Goal: Task Accomplishment & Management: Use online tool/utility

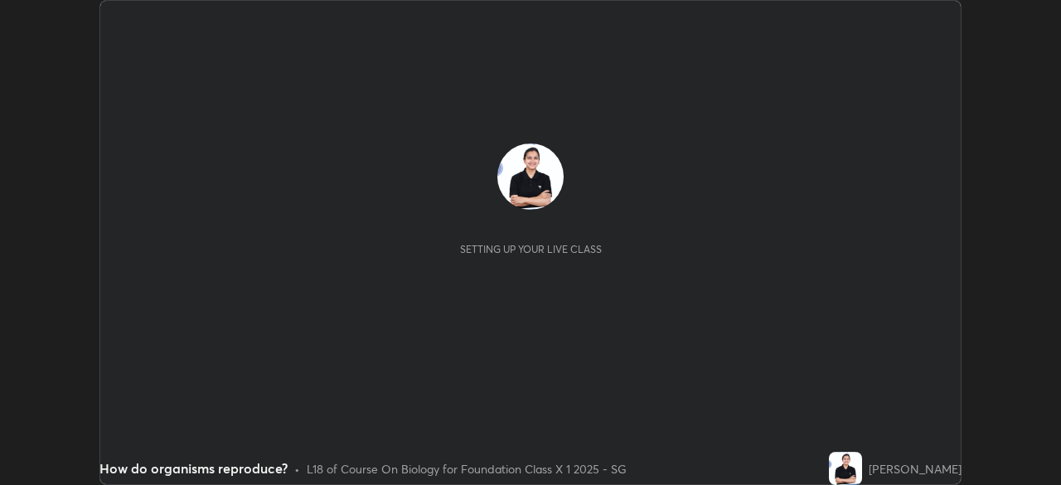
scroll to position [485, 1060]
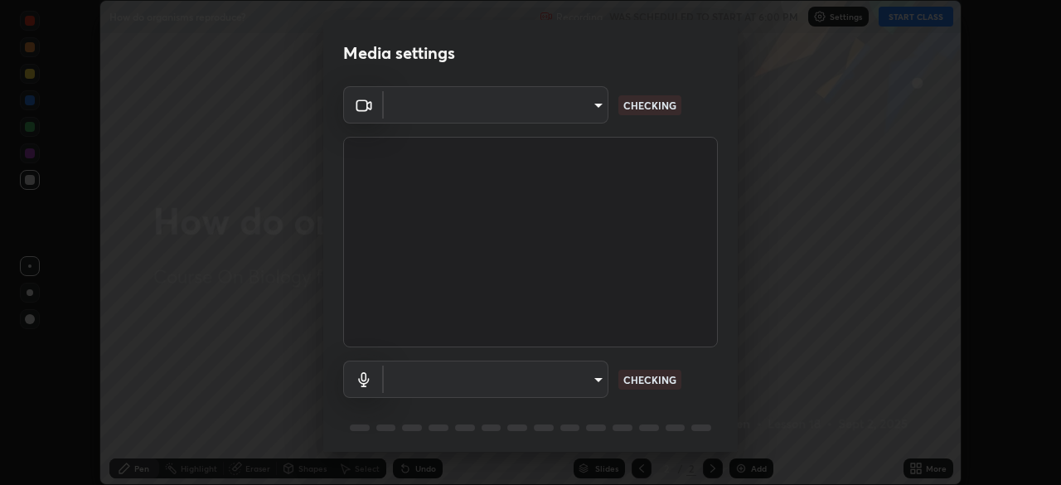
type input "846d0ba8f5080ab81b5b071cdfefeec17a04dc93fe71064fe08a1f5c66129023"
click at [485, 381] on body "Erase all How do organisms reproduce? Recording WAS SCHEDULED TO START AT 6:00 …" at bounding box center [530, 242] width 1061 height 485
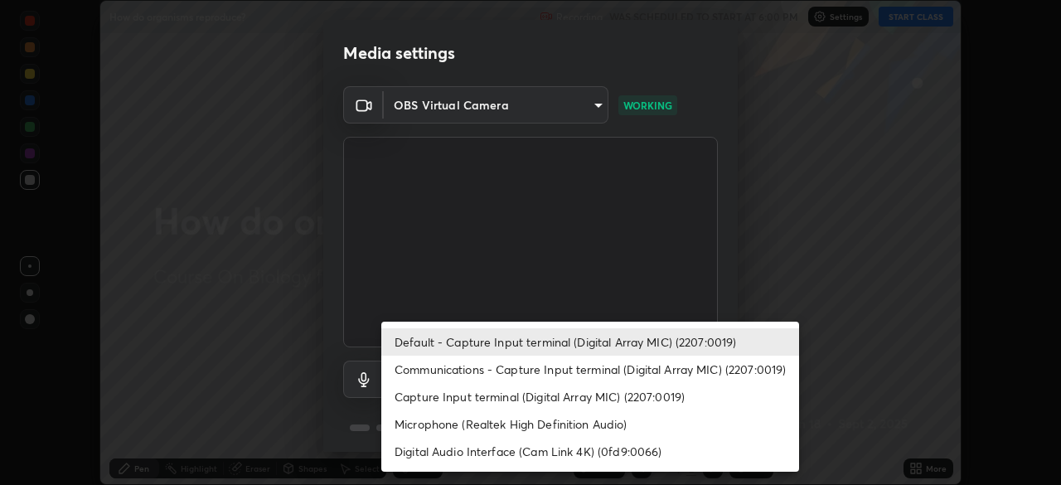
click at [465, 370] on li "Communications - Capture Input terminal (Digital Array MIC) (2207:0019)" at bounding box center [590, 369] width 418 height 27
type input "communications"
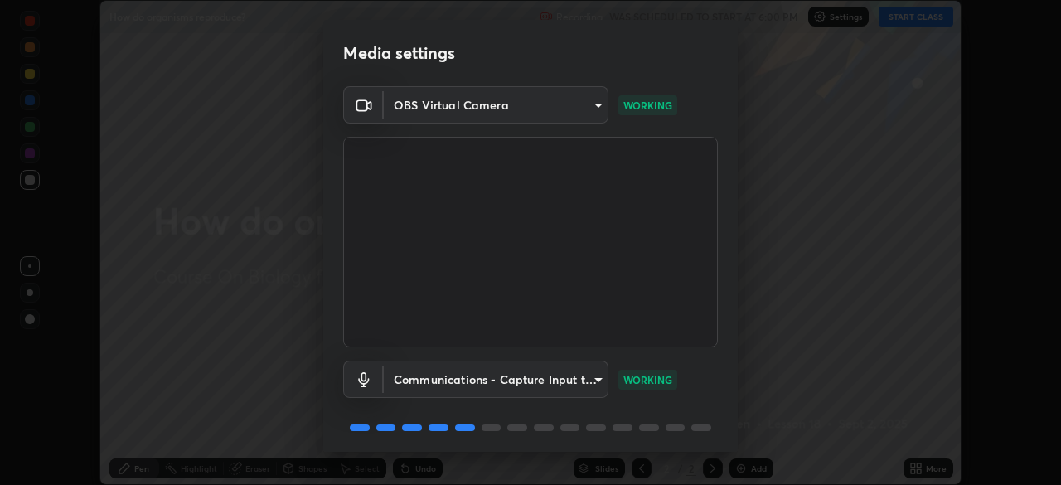
scroll to position [59, 0]
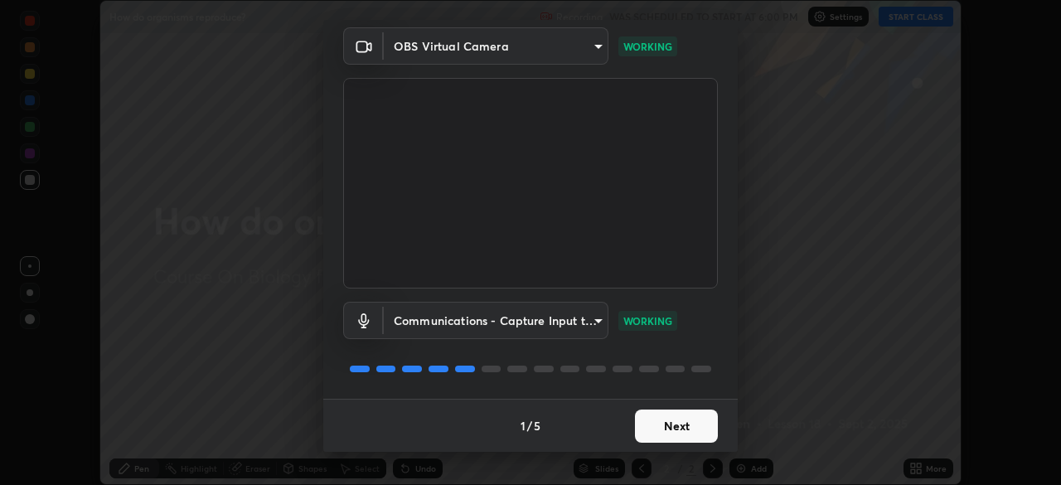
click at [683, 420] on button "Next" at bounding box center [676, 425] width 83 height 33
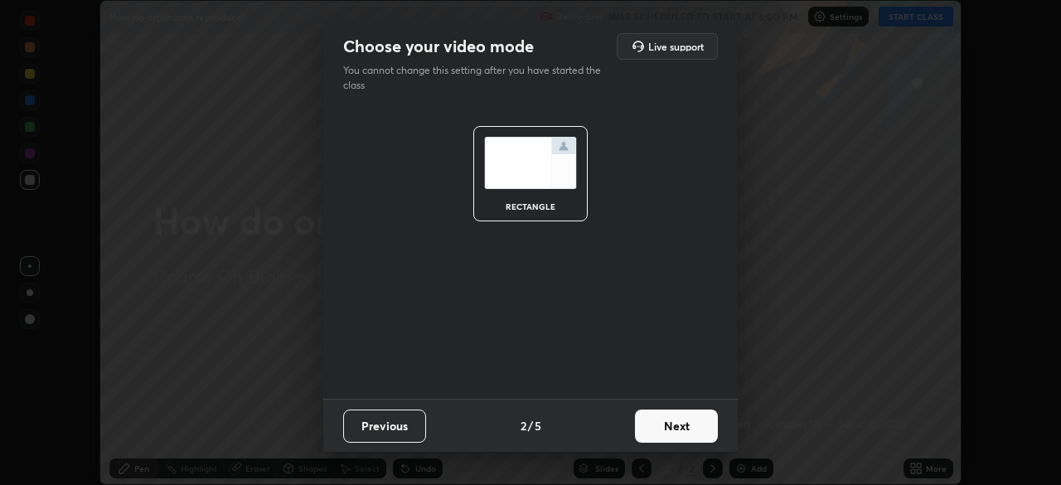
click at [676, 424] on button "Next" at bounding box center [676, 425] width 83 height 33
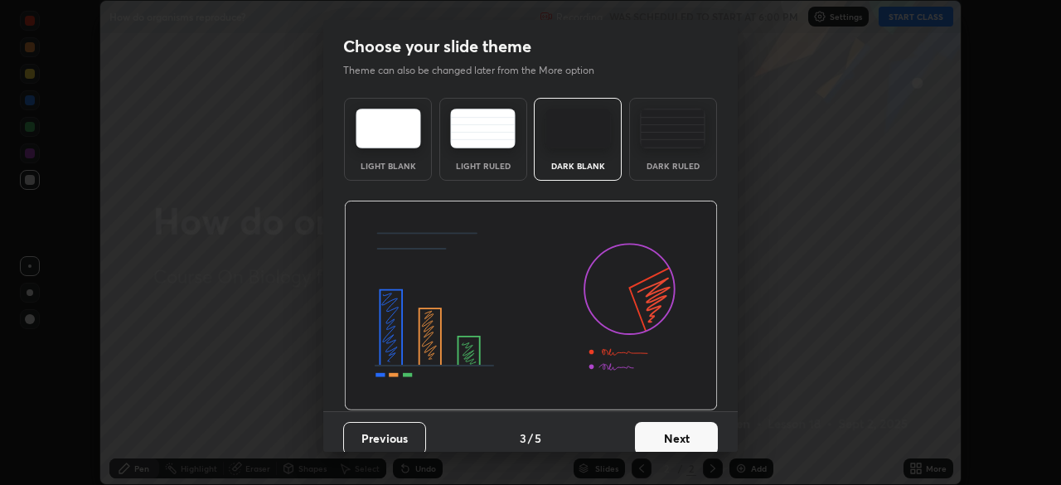
click at [689, 433] on button "Next" at bounding box center [676, 438] width 83 height 33
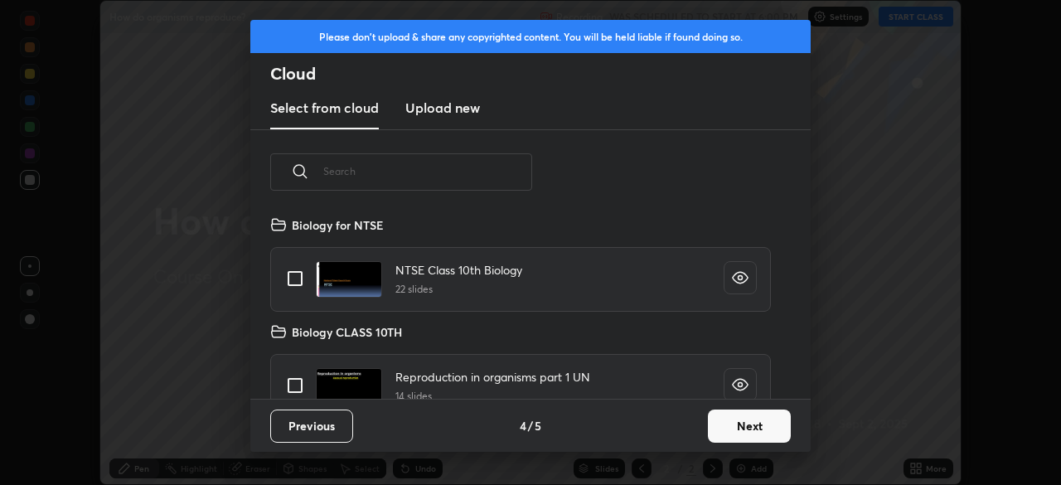
scroll to position [184, 532]
click at [746, 428] on button "Next" at bounding box center [749, 425] width 83 height 33
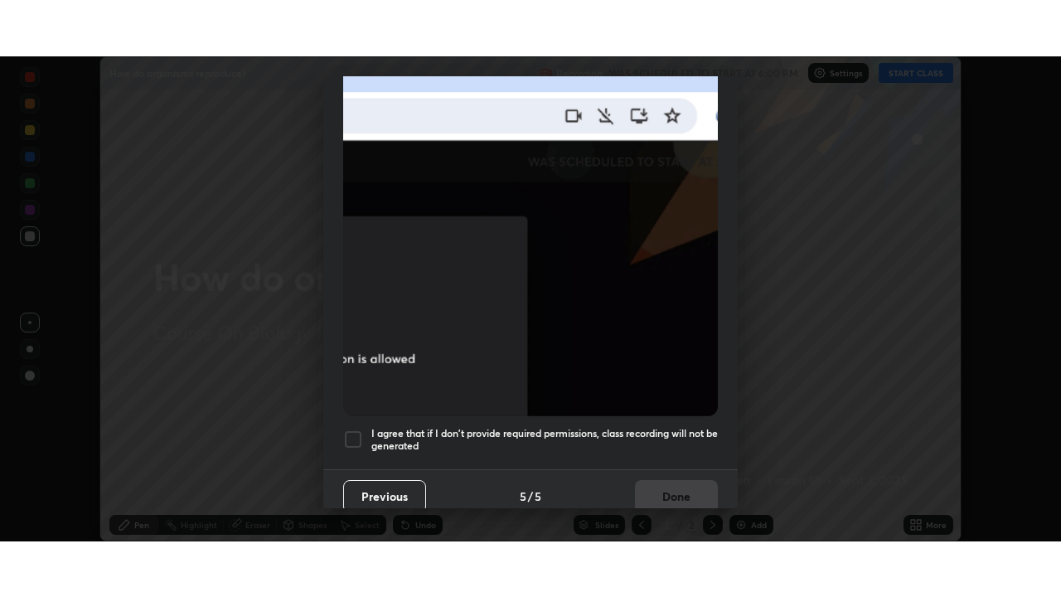
scroll to position [397, 0]
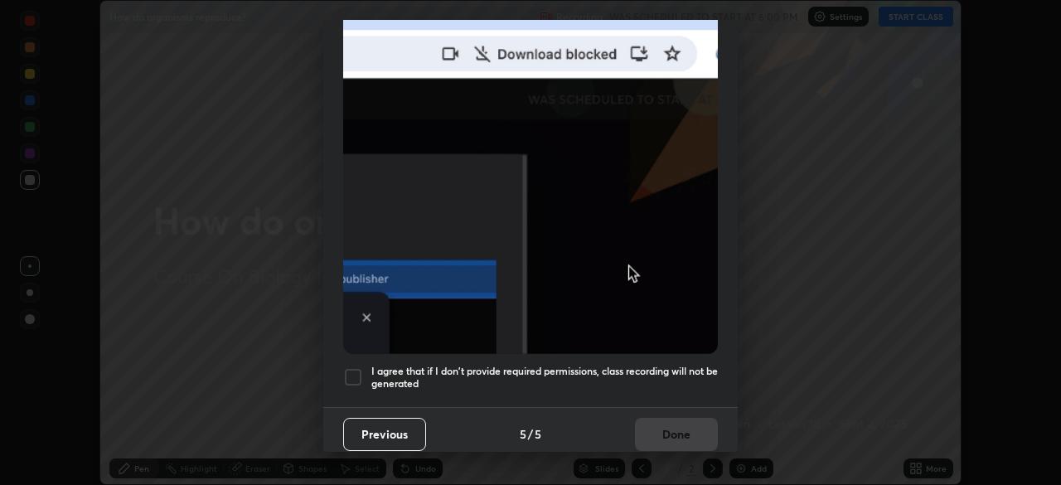
click at [497, 378] on h5 "I agree that if I don't provide required permissions, class recording will not …" at bounding box center [544, 378] width 346 height 26
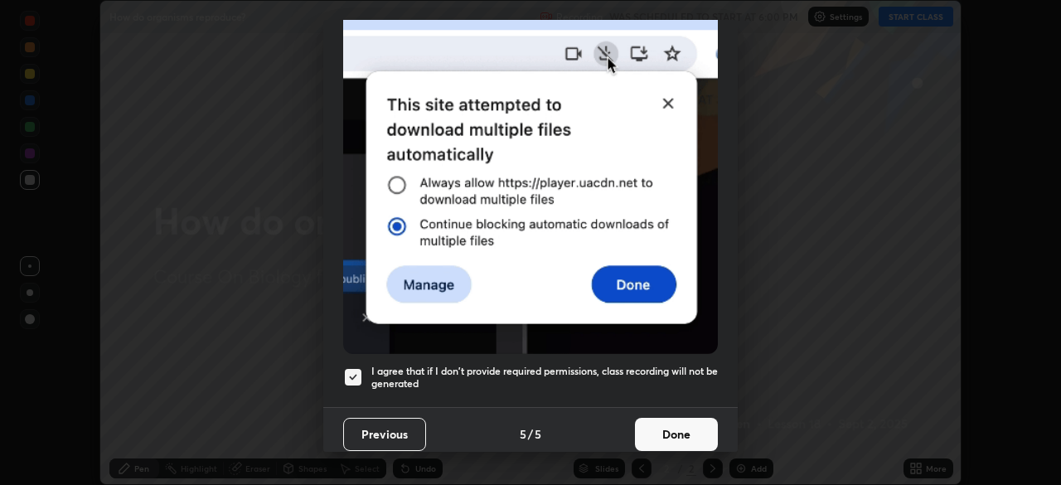
click at [662, 420] on button "Done" at bounding box center [676, 434] width 83 height 33
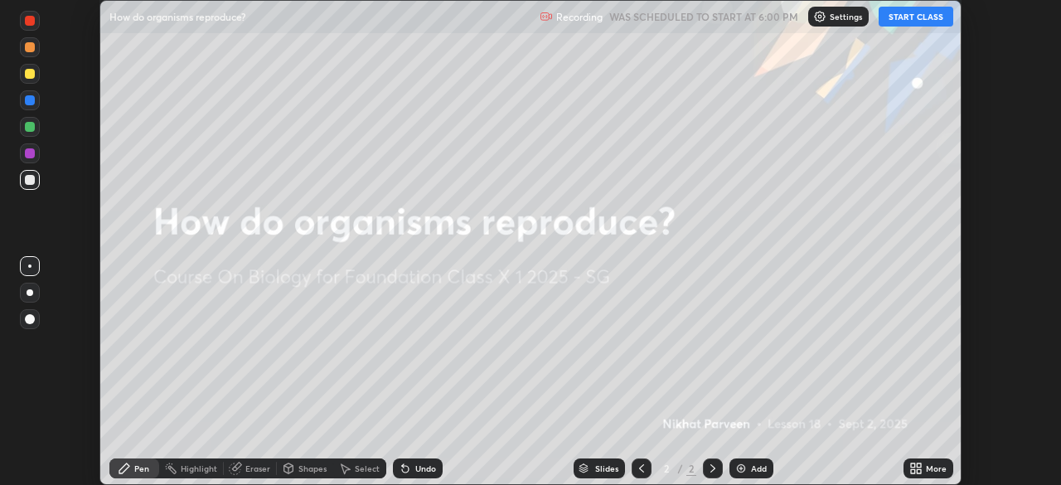
click at [891, 15] on button "START CLASS" at bounding box center [916, 17] width 75 height 20
click at [918, 471] on icon at bounding box center [919, 471] width 4 height 4
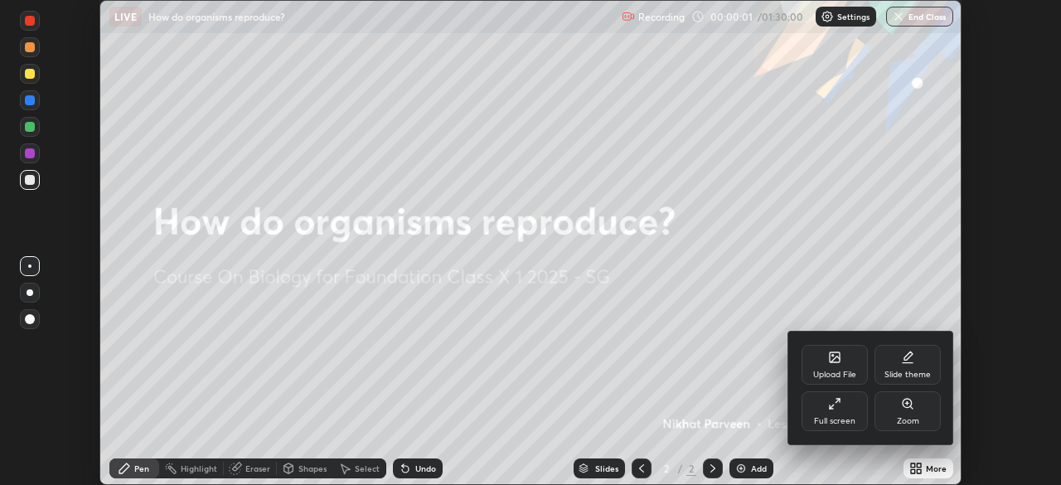
click at [835, 418] on div "Full screen" at bounding box center [834, 421] width 41 height 8
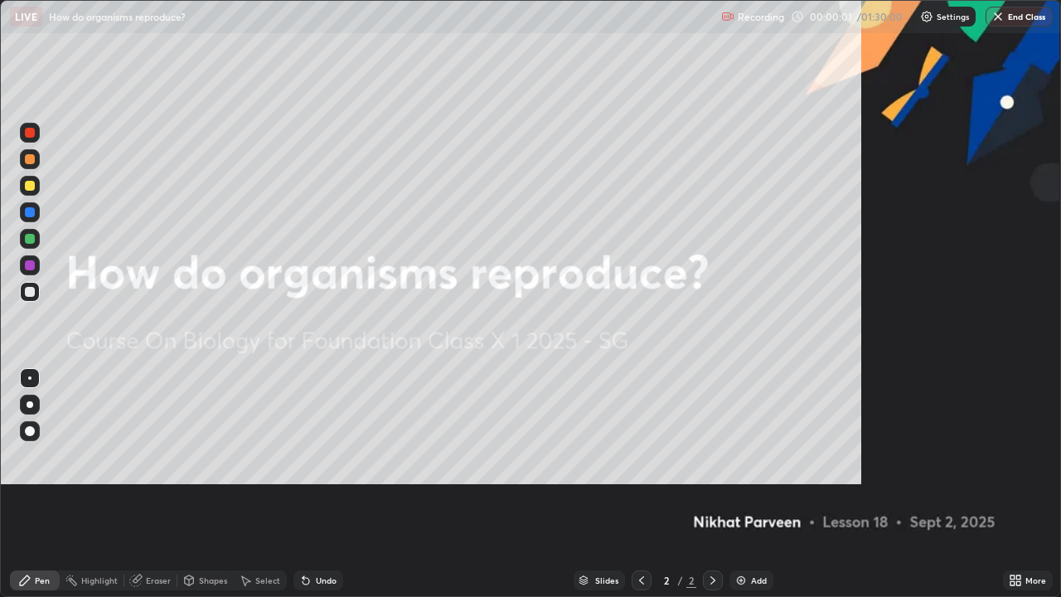
scroll to position [597, 1061]
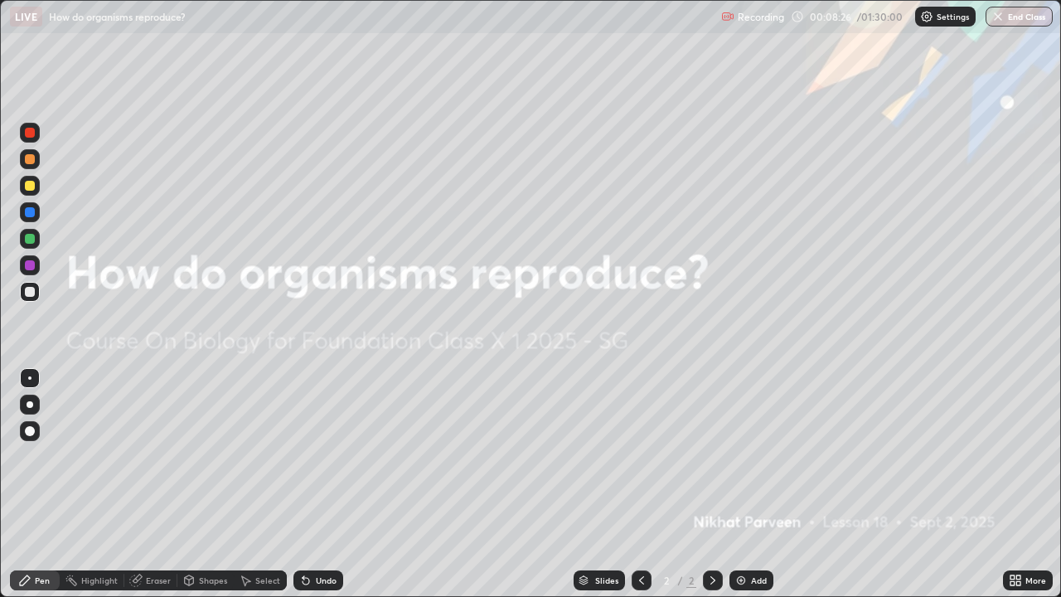
click at [754, 484] on div "Add" at bounding box center [759, 580] width 16 height 8
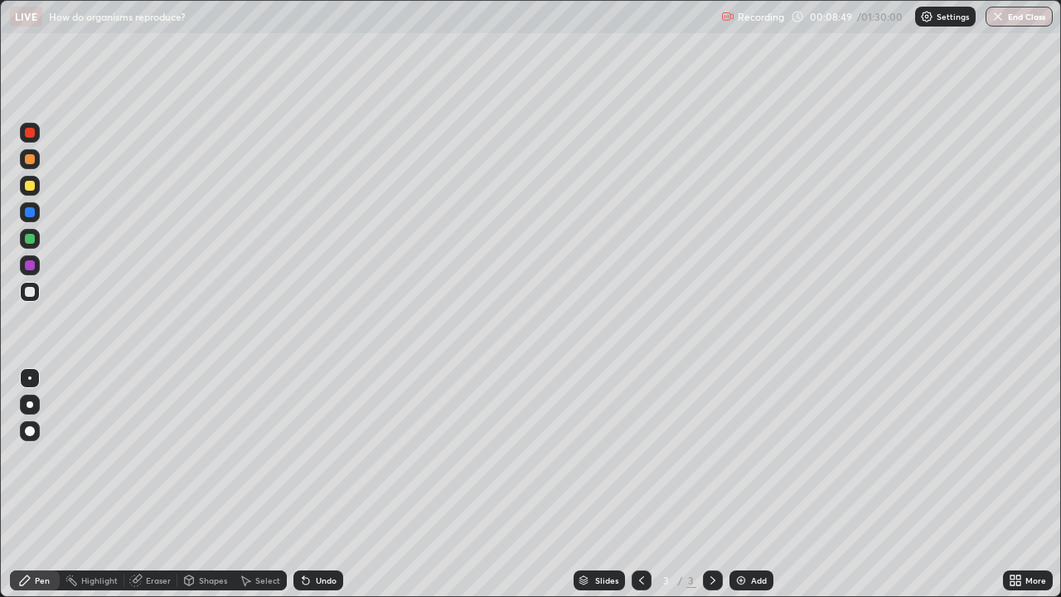
click at [30, 405] on div at bounding box center [30, 404] width 7 height 7
click at [319, 484] on div "Undo" at bounding box center [326, 580] width 21 height 8
click at [33, 269] on div at bounding box center [30, 265] width 10 height 10
click at [29, 290] on div at bounding box center [30, 292] width 10 height 10
click at [322, 484] on div "Undo" at bounding box center [326, 580] width 21 height 8
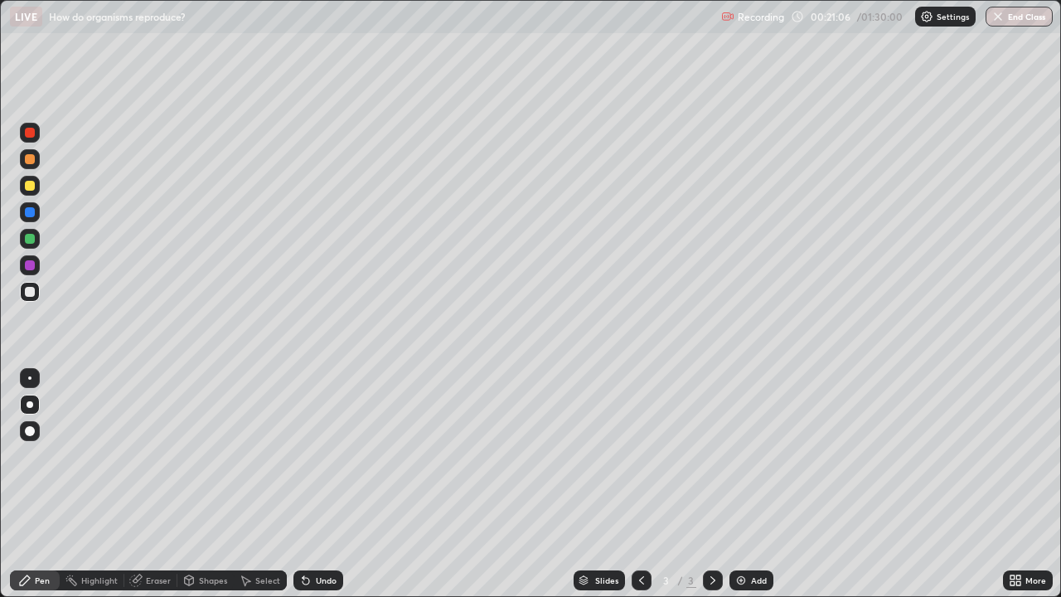
click at [332, 484] on div "Undo" at bounding box center [326, 580] width 21 height 8
click at [1017, 484] on icon at bounding box center [1018, 583] width 4 height 4
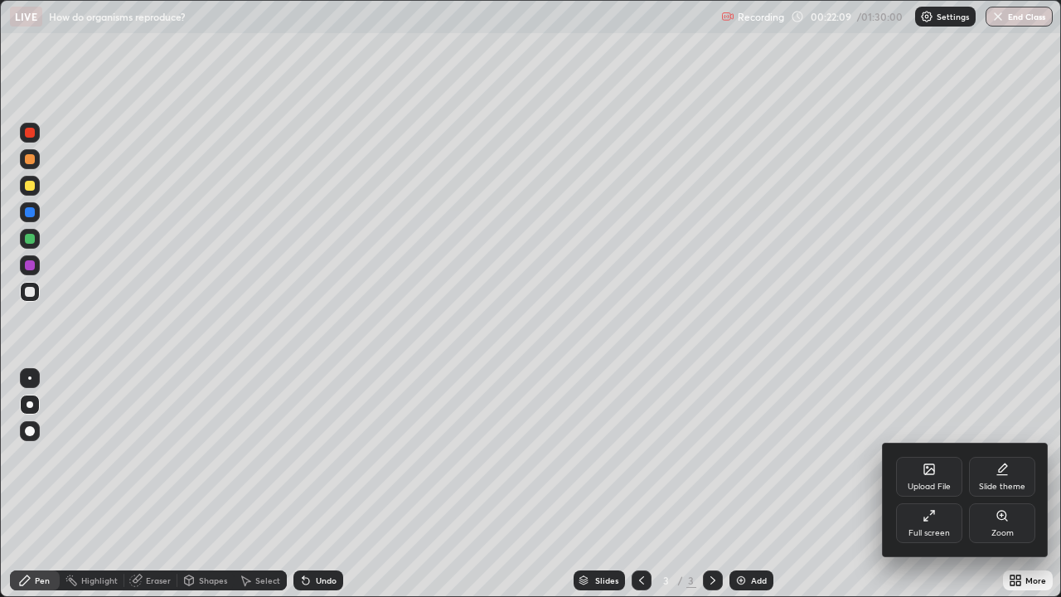
click at [921, 484] on div "Upload File" at bounding box center [929, 486] width 43 height 8
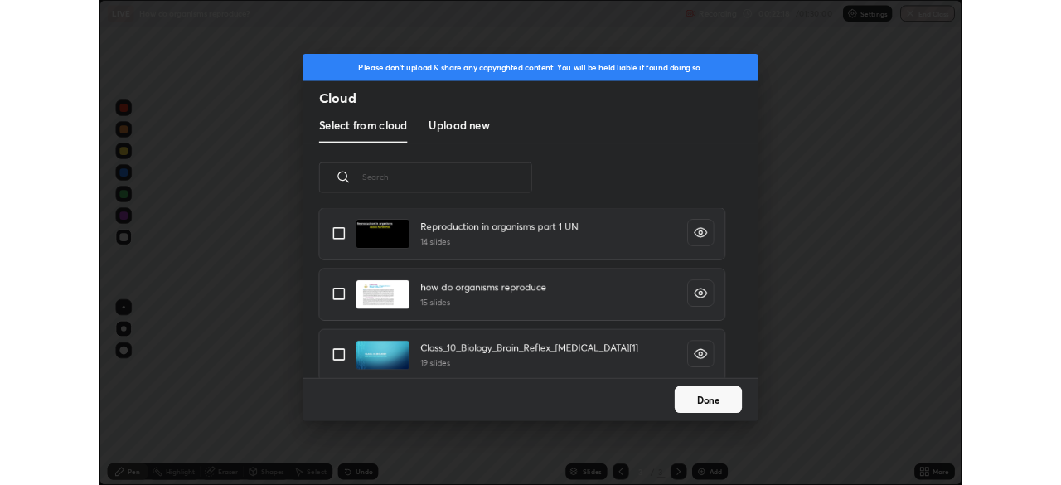
scroll to position [147, 0]
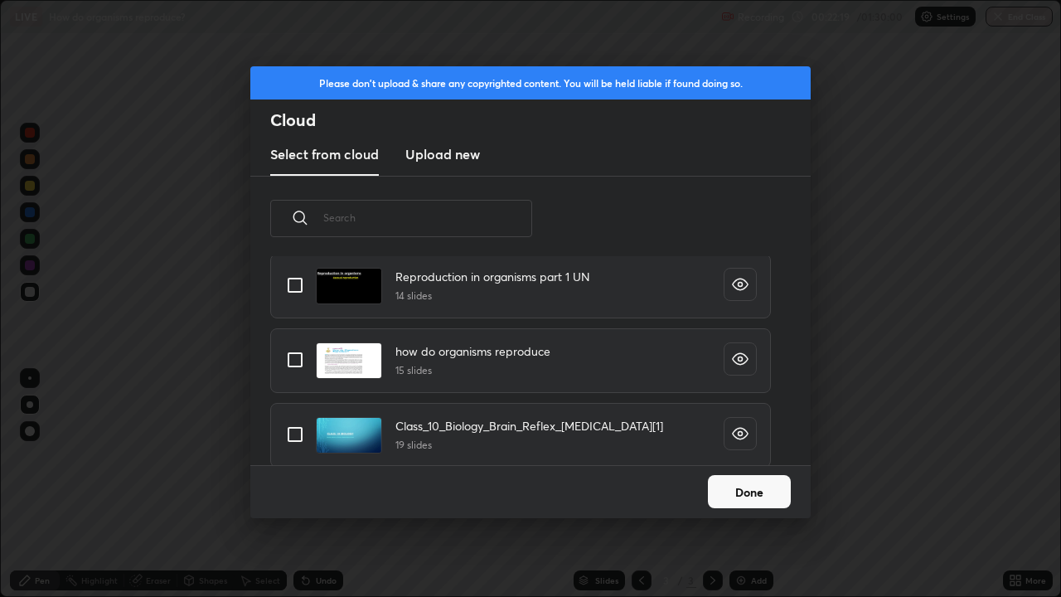
click at [298, 361] on input "grid" at bounding box center [295, 359] width 35 height 35
checkbox input "true"
click at [743, 484] on button "Done" at bounding box center [749, 491] width 83 height 33
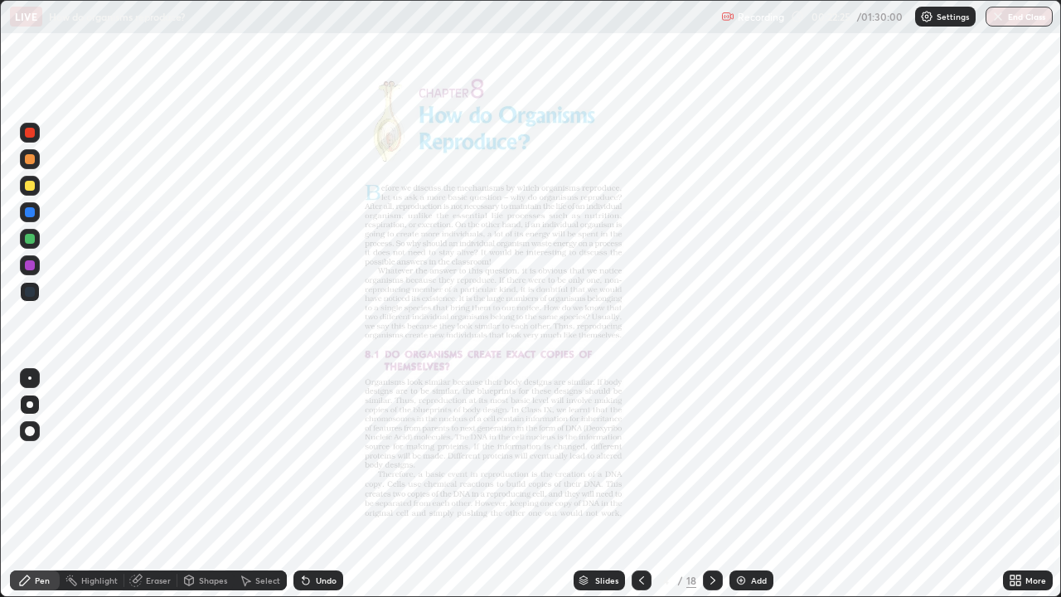
click at [711, 484] on icon at bounding box center [712, 580] width 13 height 13
click at [710, 484] on icon at bounding box center [712, 580] width 13 height 13
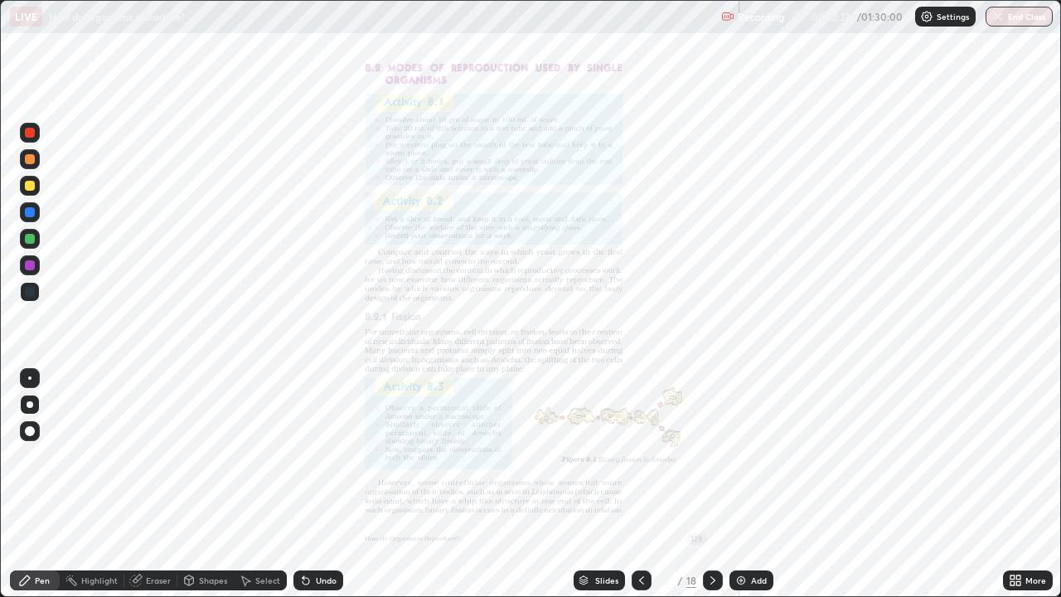
click at [710, 484] on icon at bounding box center [712, 580] width 5 height 8
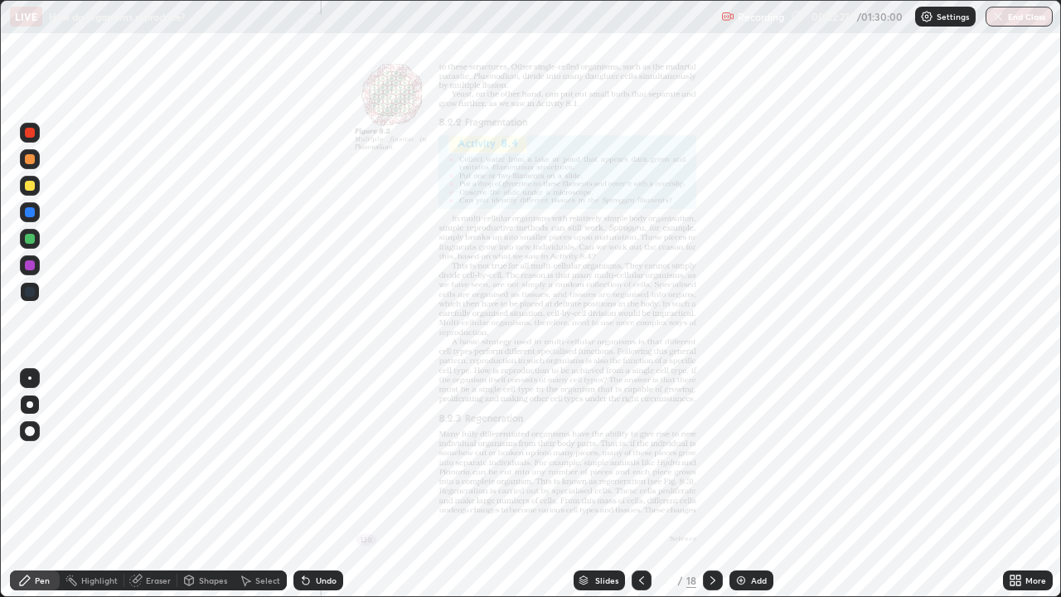
click at [712, 484] on icon at bounding box center [712, 580] width 13 height 13
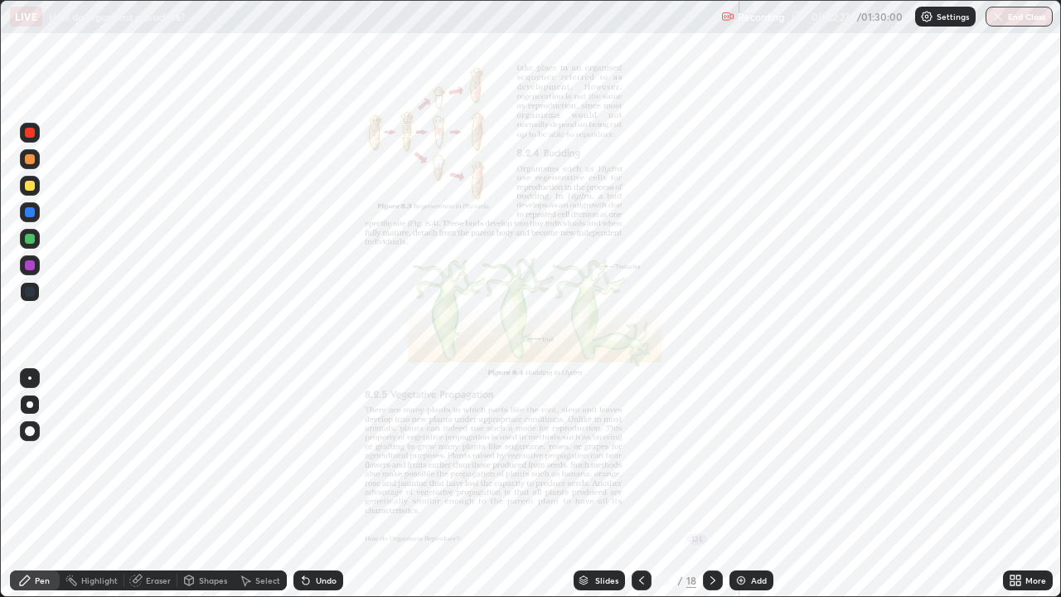
click at [715, 484] on div at bounding box center [713, 580] width 20 height 20
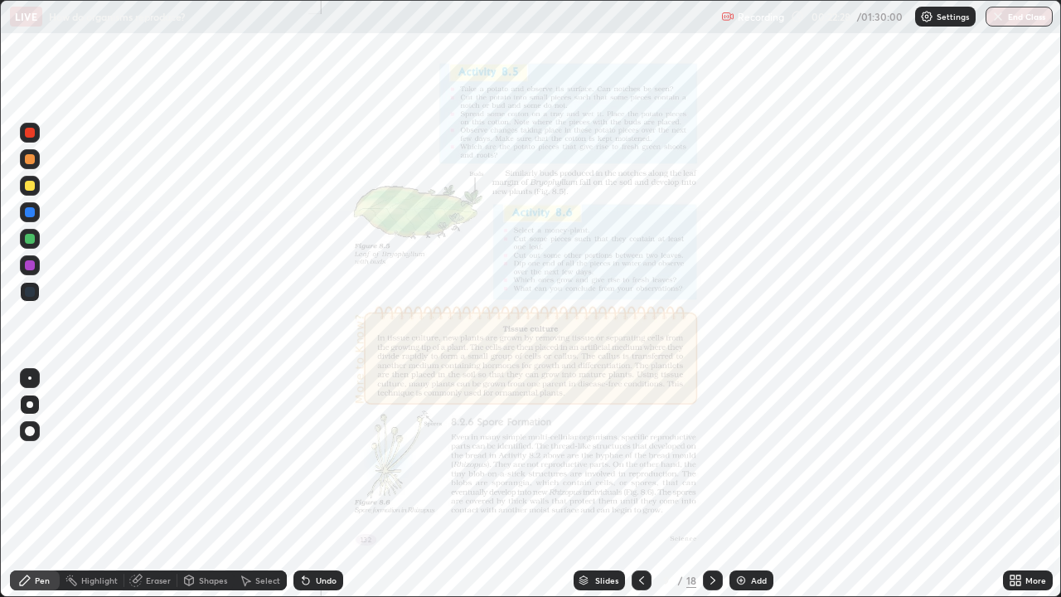
click at [713, 484] on icon at bounding box center [712, 580] width 13 height 13
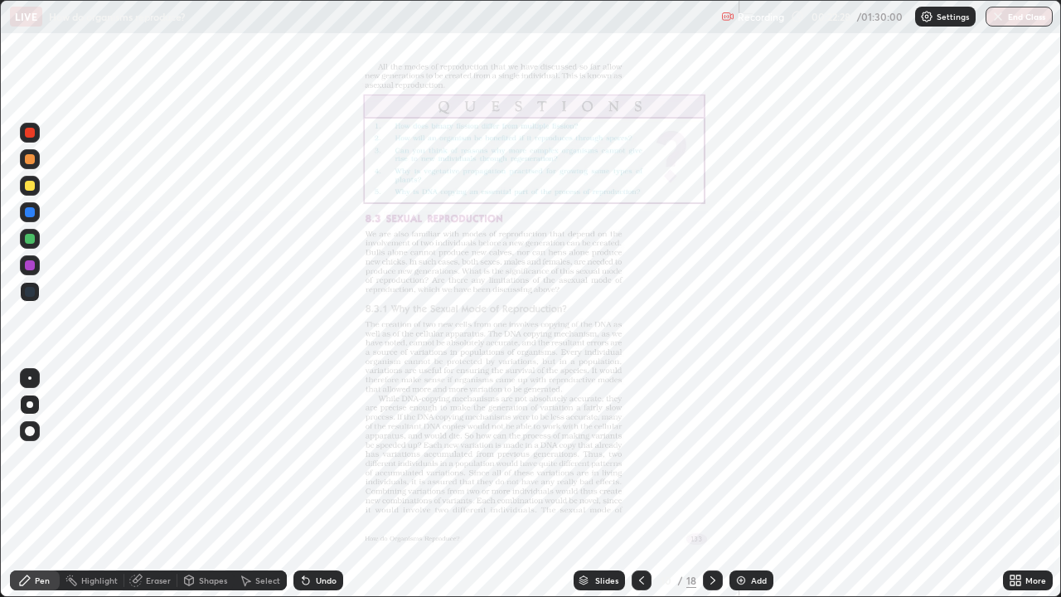
click at [710, 484] on icon at bounding box center [712, 580] width 13 height 13
click at [711, 484] on icon at bounding box center [712, 580] width 13 height 13
click at [714, 484] on icon at bounding box center [712, 580] width 13 height 13
click at [711, 484] on icon at bounding box center [712, 580] width 13 height 13
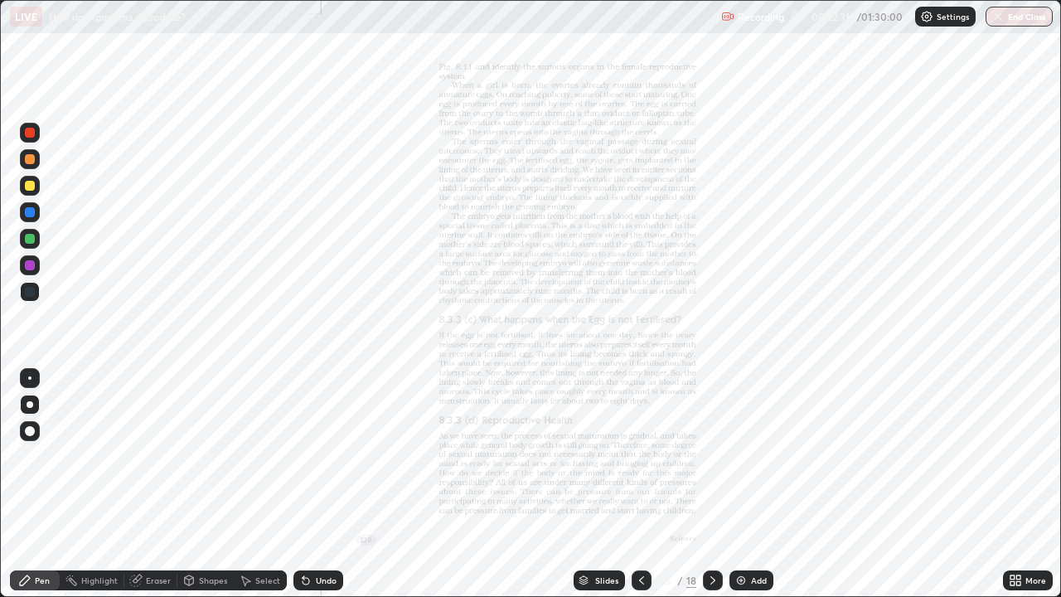
click at [640, 484] on icon at bounding box center [641, 580] width 13 height 13
click at [1018, 484] on icon at bounding box center [1018, 577] width 4 height 4
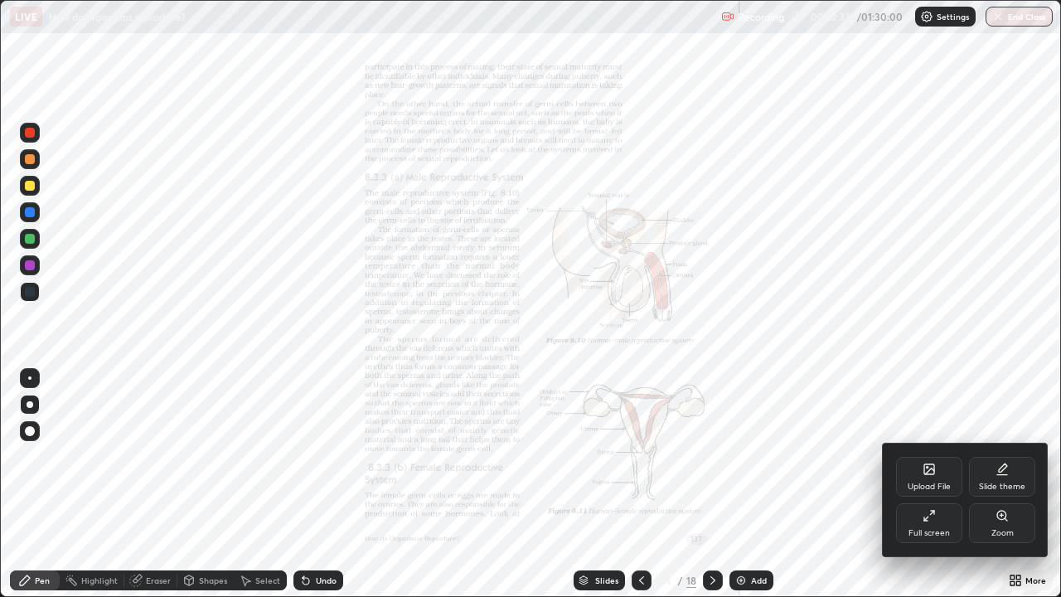
click at [989, 484] on div "Zoom" at bounding box center [1002, 523] width 66 height 40
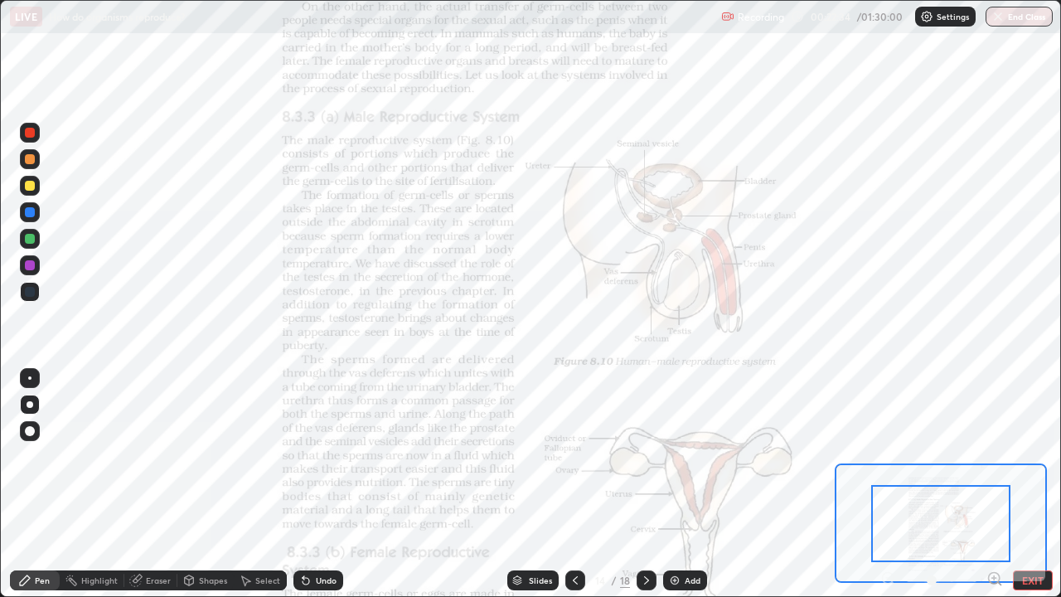
click at [993, 484] on icon at bounding box center [994, 578] width 4 height 0
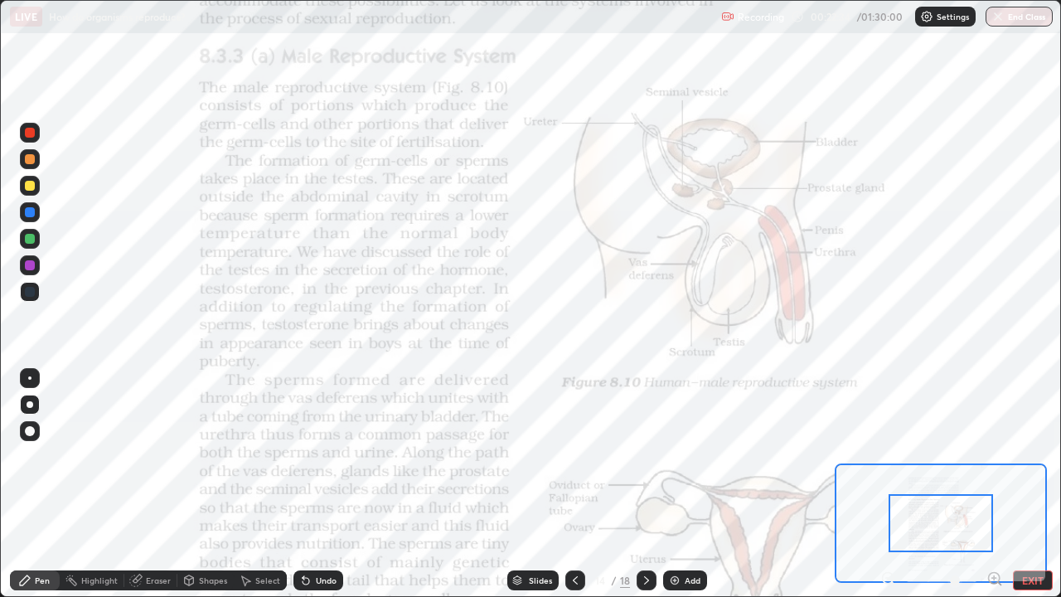
click at [994, 484] on icon at bounding box center [994, 578] width 4 height 0
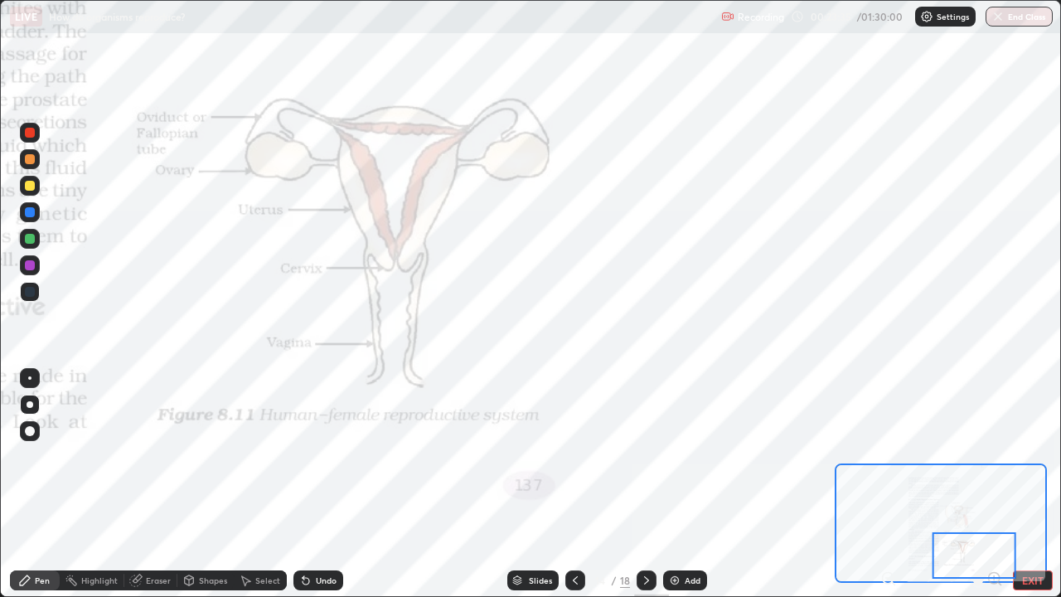
click at [645, 484] on icon at bounding box center [646, 580] width 13 height 13
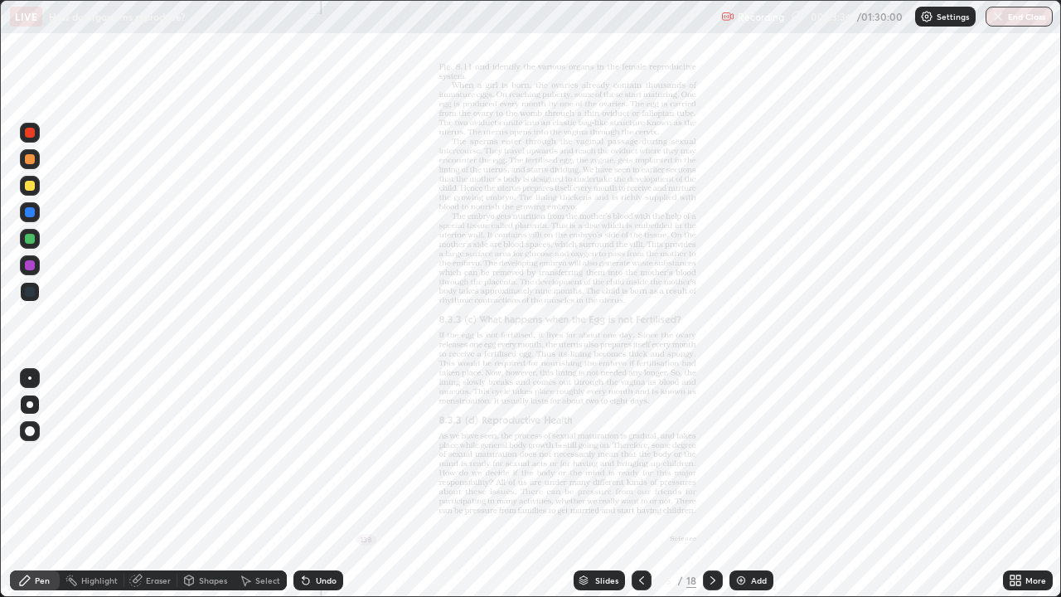
click at [711, 484] on div at bounding box center [713, 580] width 20 height 20
click at [710, 484] on icon at bounding box center [712, 580] width 13 height 13
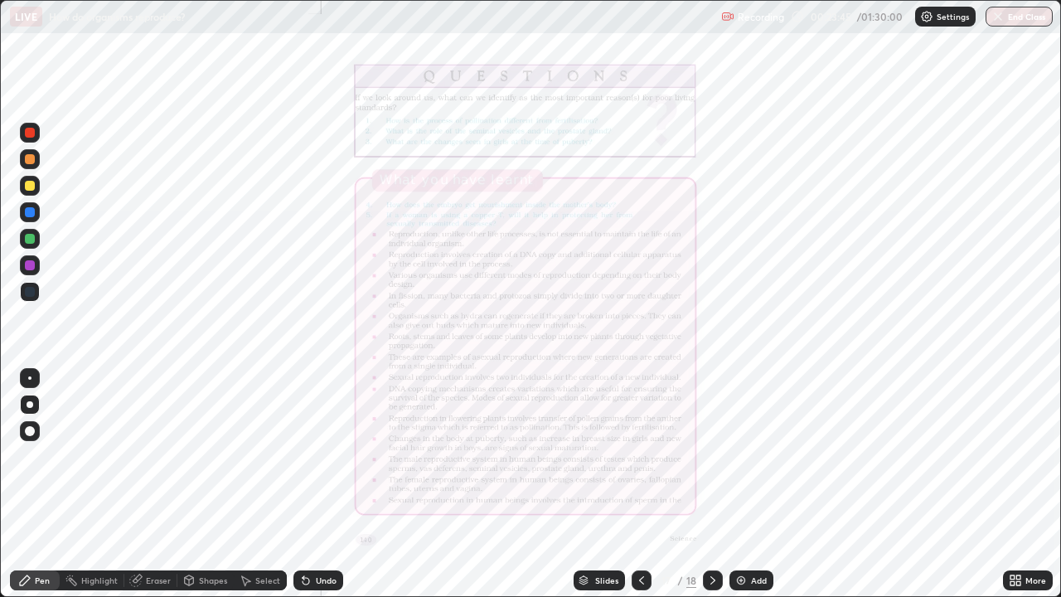
click at [642, 484] on icon at bounding box center [641, 580] width 13 height 13
click at [711, 484] on icon at bounding box center [712, 580] width 13 height 13
click at [640, 484] on icon at bounding box center [641, 580] width 13 height 13
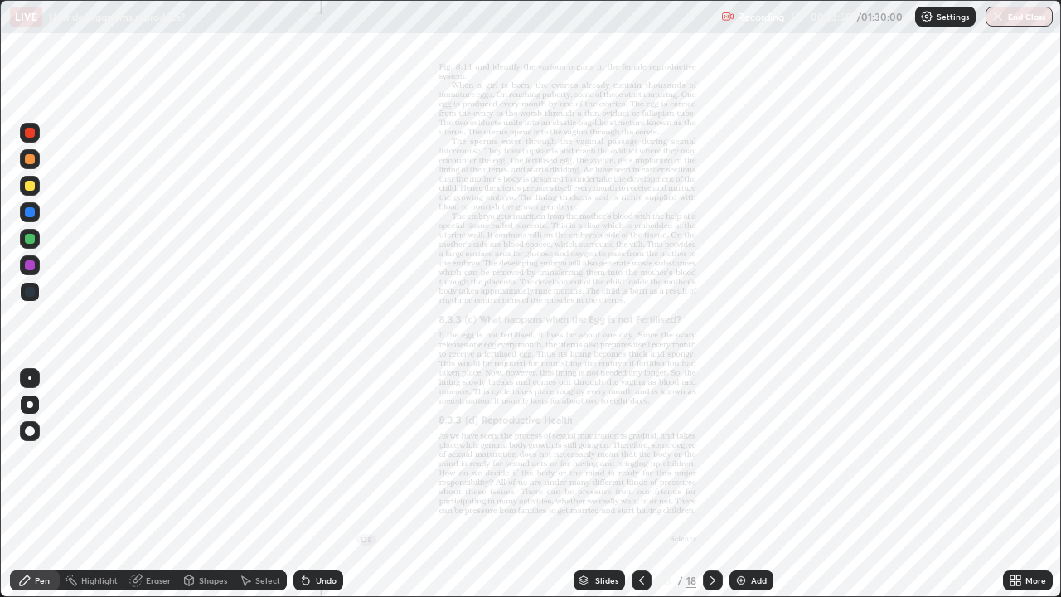
click at [710, 484] on icon at bounding box center [712, 580] width 13 height 13
click at [1025, 484] on div "More" at bounding box center [1035, 580] width 21 height 8
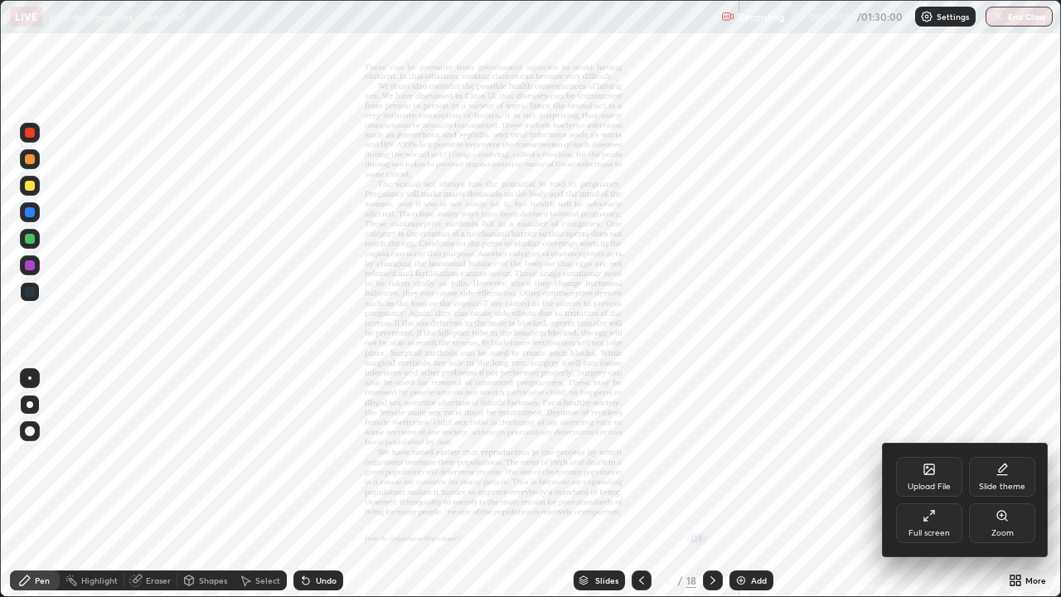
click at [1003, 484] on div "Zoom" at bounding box center [1002, 523] width 66 height 40
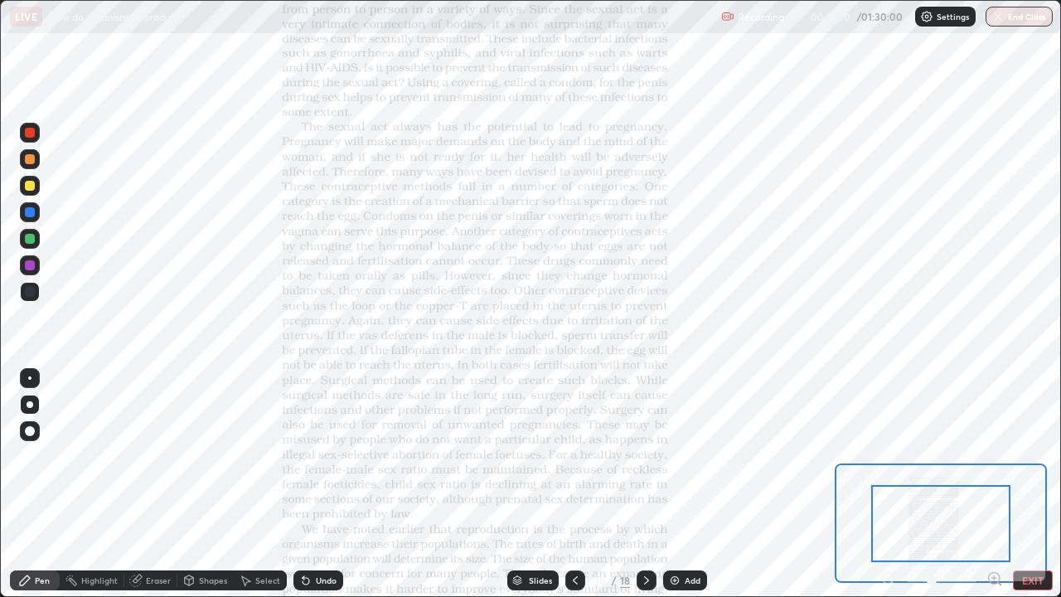
click at [994, 484] on icon at bounding box center [994, 578] width 4 height 0
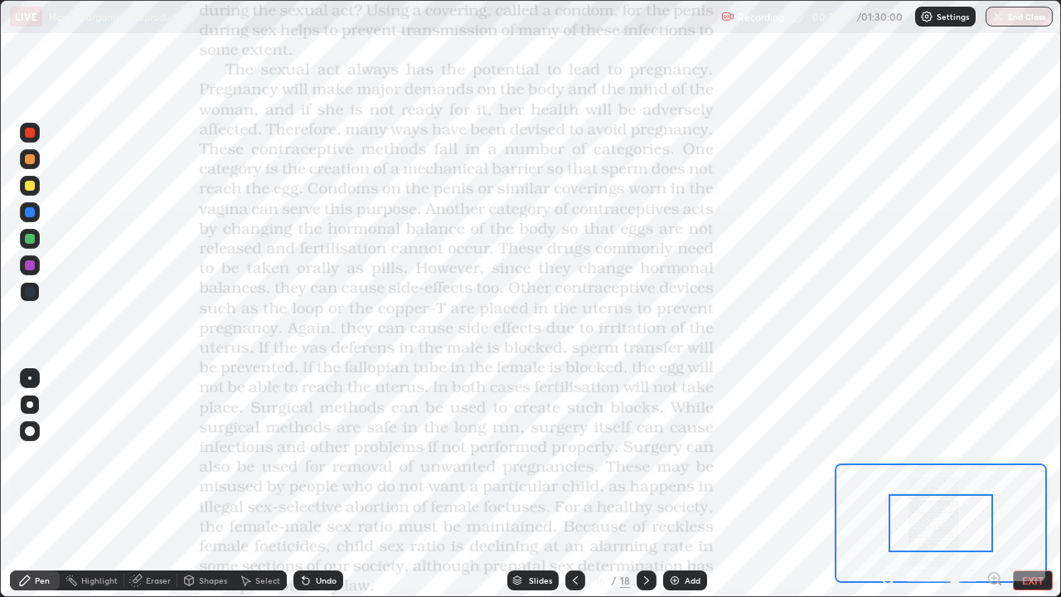
click at [999, 484] on icon at bounding box center [999, 583] width 3 height 3
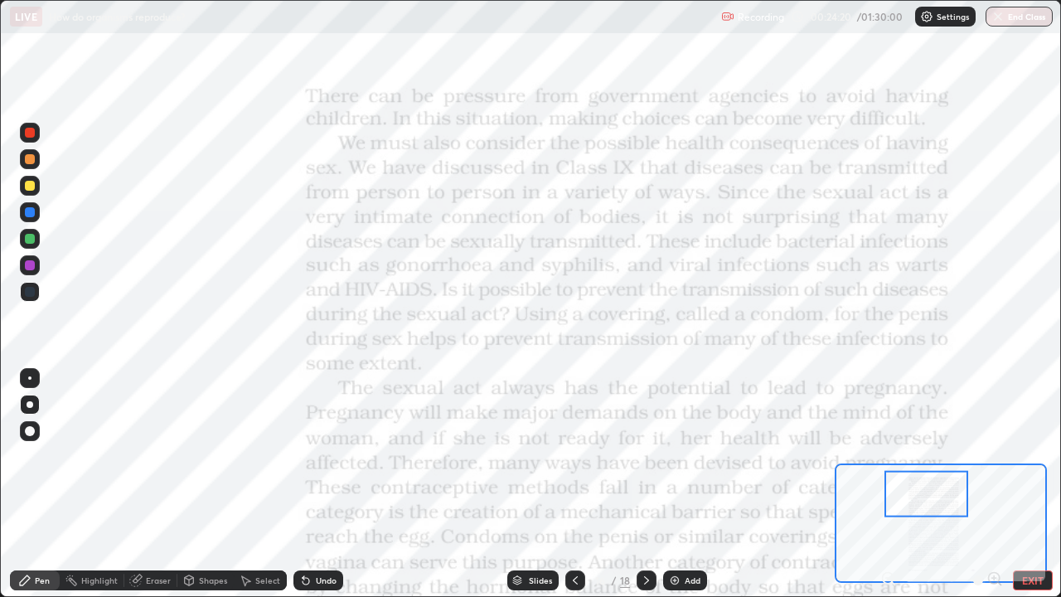
click at [36, 192] on div at bounding box center [30, 186] width 20 height 20
click at [31, 269] on div at bounding box center [30, 265] width 10 height 10
click at [690, 484] on div "Add" at bounding box center [693, 580] width 16 height 8
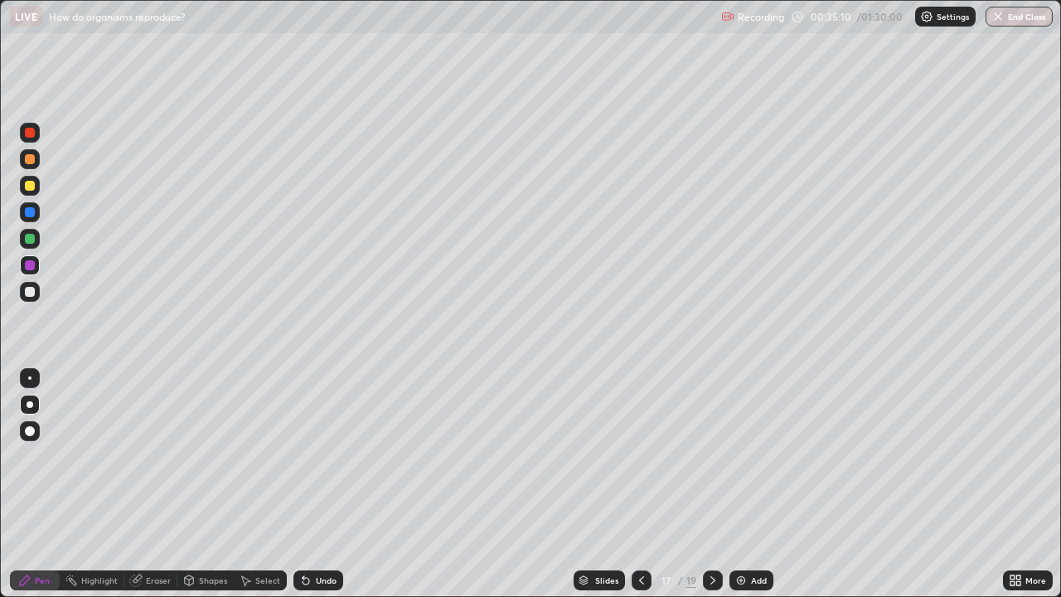
click at [711, 484] on icon at bounding box center [712, 580] width 13 height 13
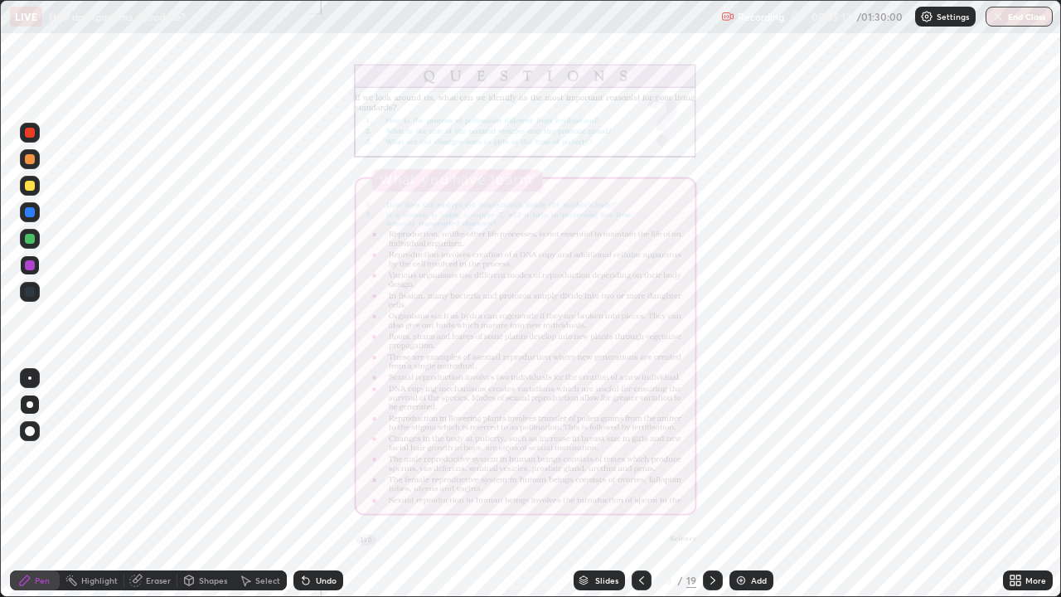
click at [636, 484] on icon at bounding box center [641, 580] width 13 height 13
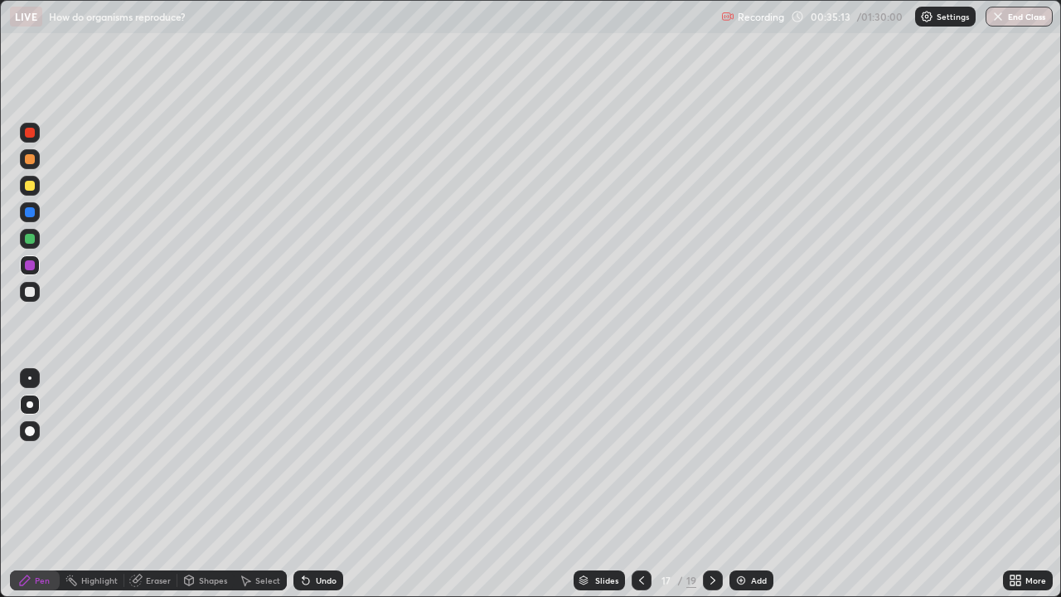
click at [754, 484] on div "Add" at bounding box center [759, 580] width 16 height 8
click at [321, 484] on div "Undo" at bounding box center [318, 580] width 50 height 20
click at [326, 484] on div "Undo" at bounding box center [326, 580] width 21 height 8
click at [303, 484] on icon at bounding box center [304, 577] width 2 height 2
click at [311, 484] on div "Undo" at bounding box center [318, 580] width 50 height 20
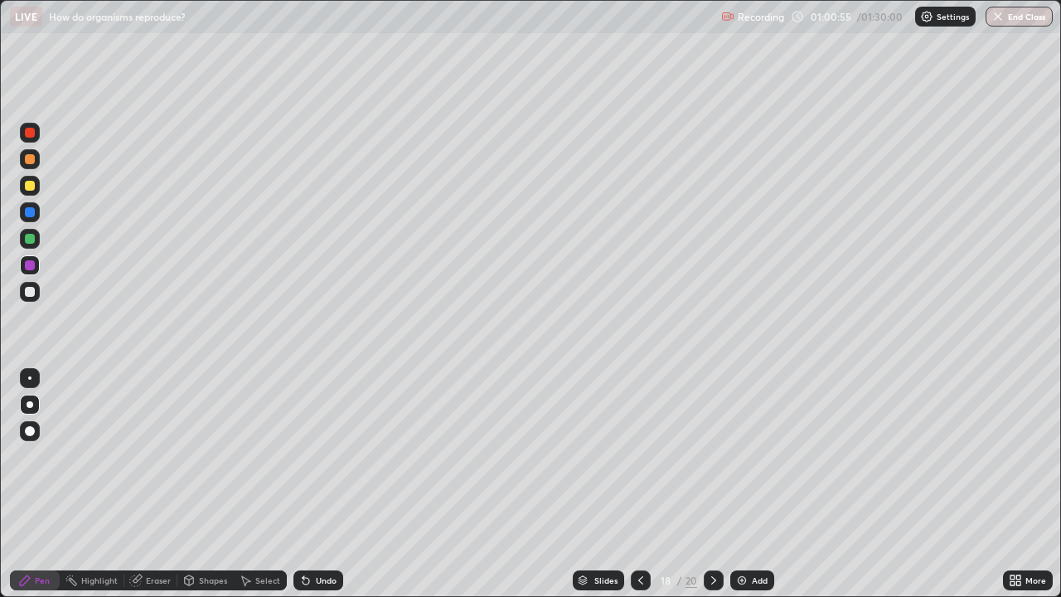
click at [320, 484] on div "Undo" at bounding box center [318, 580] width 50 height 20
click at [317, 484] on div "Undo" at bounding box center [326, 580] width 21 height 8
click at [157, 484] on div "Eraser" at bounding box center [150, 580] width 53 height 20
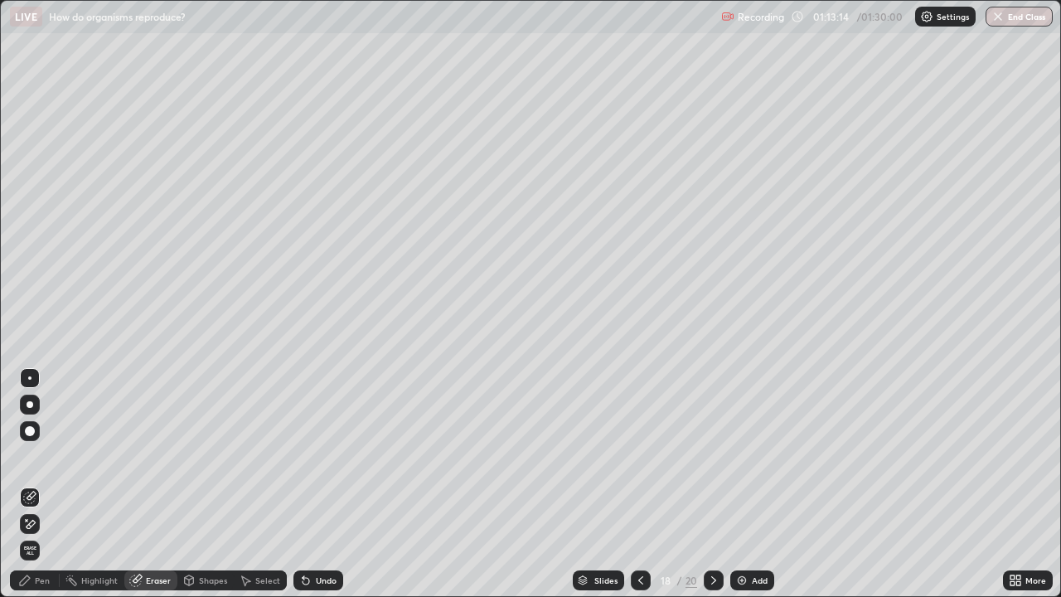
click at [270, 484] on div "Select" at bounding box center [267, 580] width 25 height 8
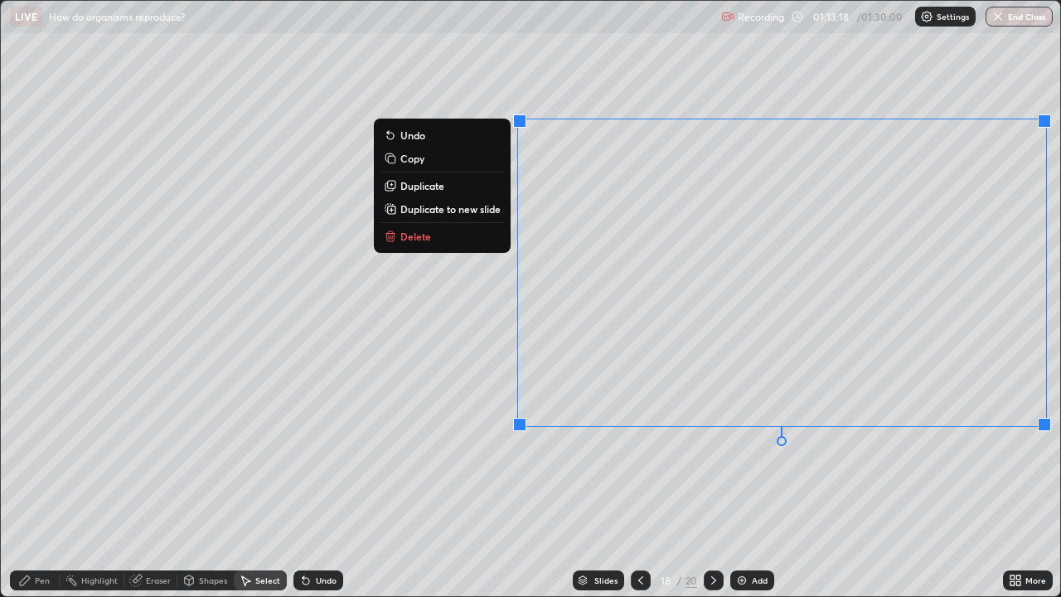
click at [571, 87] on div "0 ° Undo Copy Duplicate Duplicate to new slide Delete" at bounding box center [530, 298] width 1059 height 595
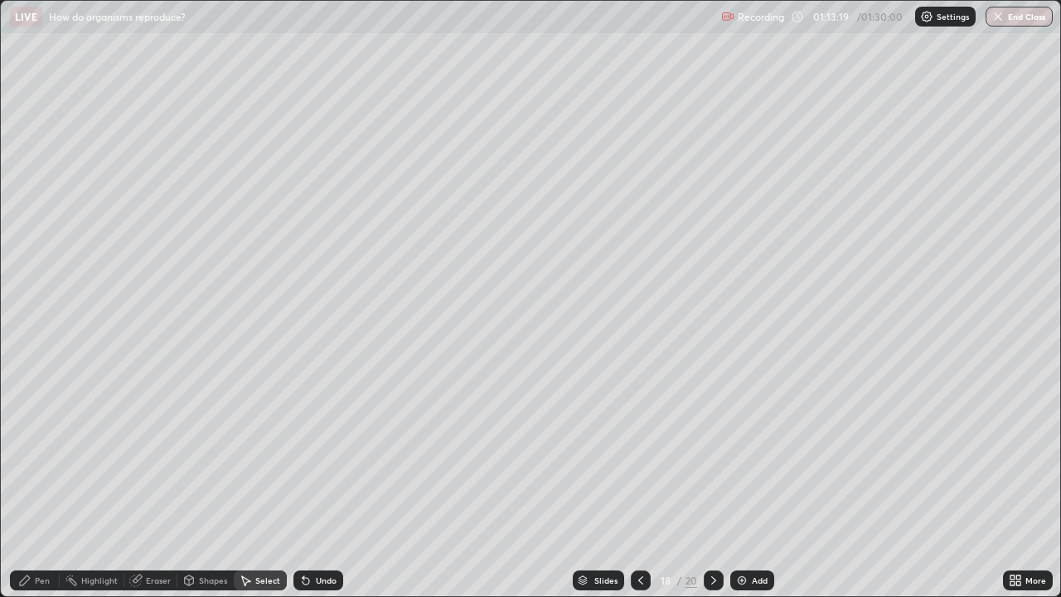
click at [314, 484] on div "Undo" at bounding box center [318, 580] width 50 height 20
click at [146, 484] on div "Eraser" at bounding box center [150, 580] width 53 height 20
click at [25, 484] on icon at bounding box center [29, 524] width 13 height 14
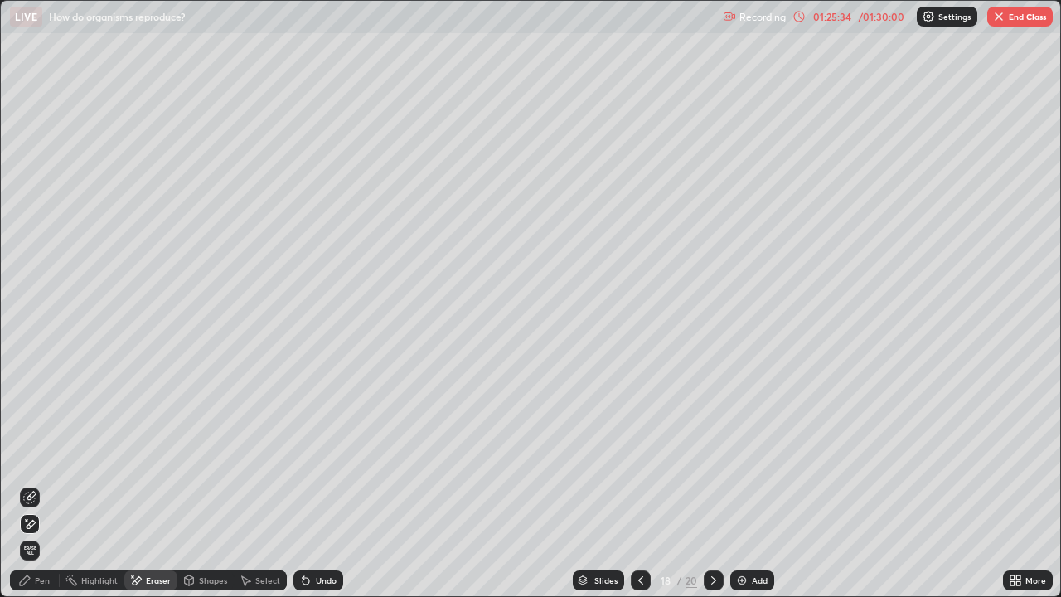
click at [1034, 484] on div "More" at bounding box center [1035, 580] width 21 height 8
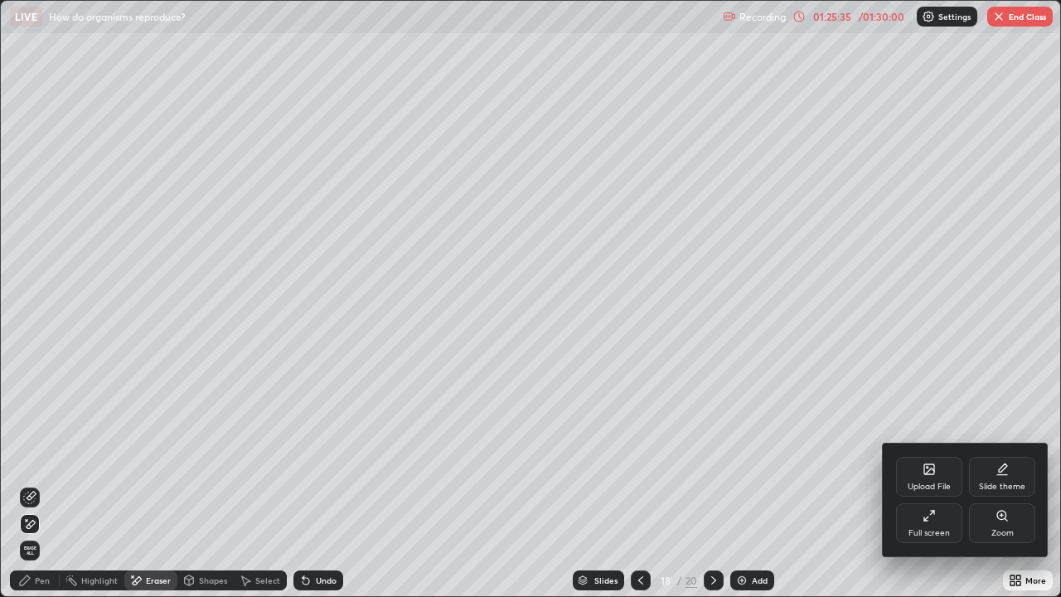
click at [928, 484] on div "Full screen" at bounding box center [929, 523] width 66 height 40
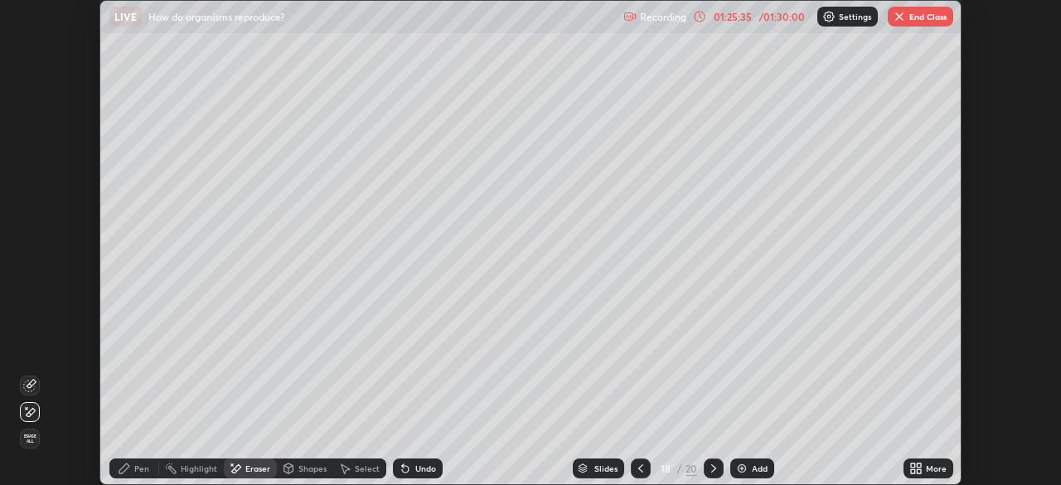
scroll to position [82410, 81834]
click at [911, 25] on button "End Class" at bounding box center [920, 17] width 65 height 20
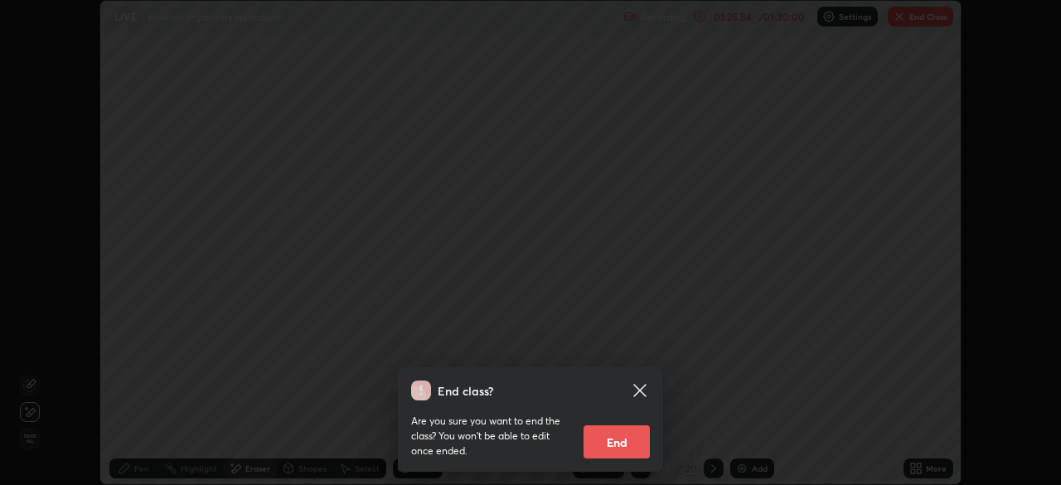
click at [613, 452] on button "End" at bounding box center [617, 441] width 66 height 33
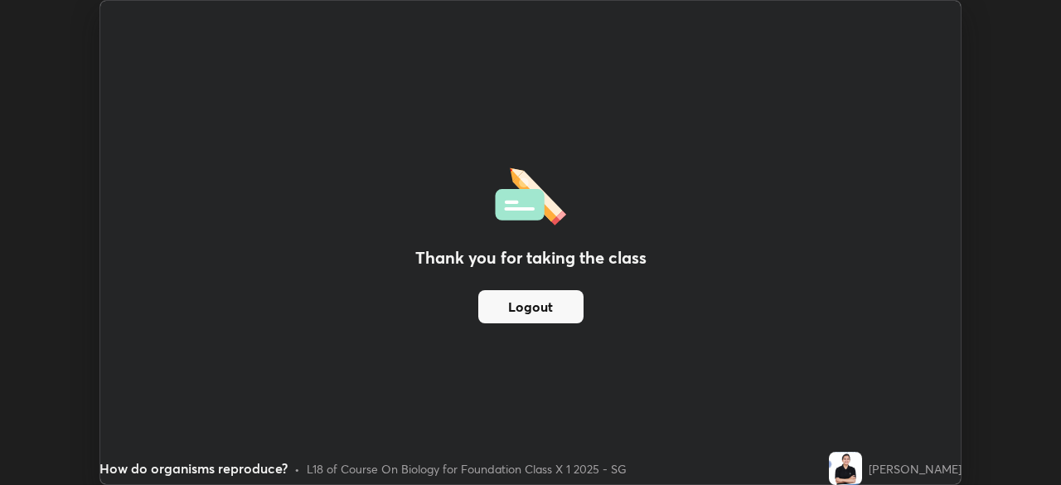
click at [543, 318] on button "Logout" at bounding box center [530, 306] width 105 height 33
click at [547, 309] on button "Logout" at bounding box center [530, 306] width 105 height 33
